Goal: Navigation & Orientation: Find specific page/section

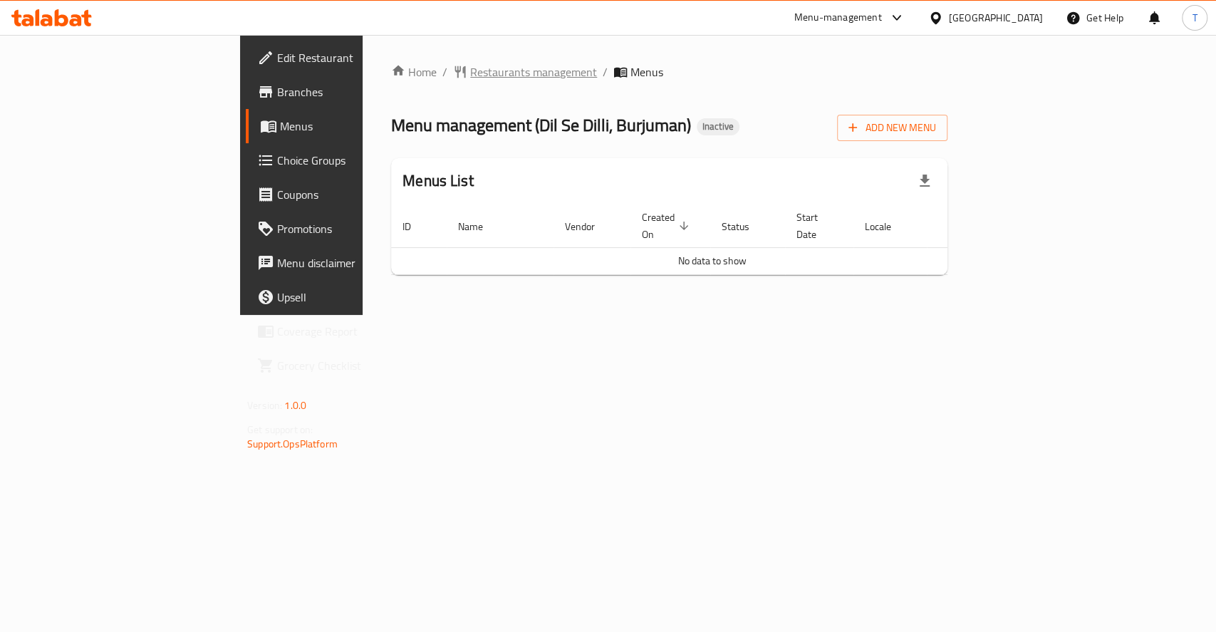
click at [470, 67] on span "Restaurants management" at bounding box center [533, 71] width 127 height 17
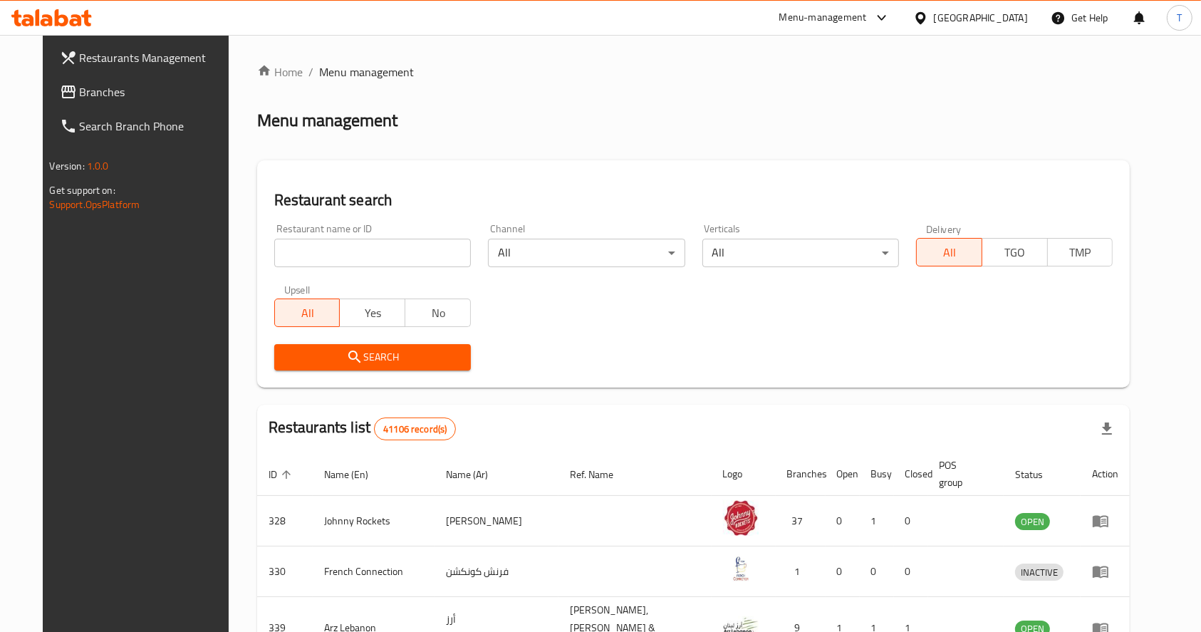
click at [80, 90] on span "Branches" at bounding box center [156, 91] width 152 height 17
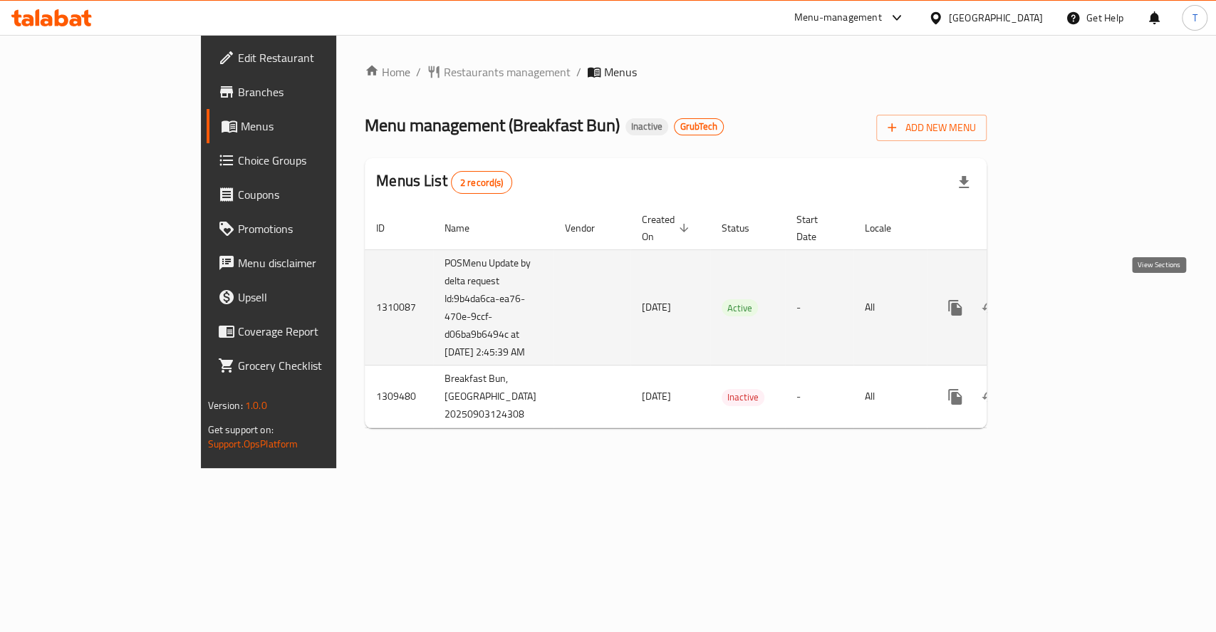
click at [1066, 299] on icon "enhanced table" at bounding box center [1057, 307] width 17 height 17
